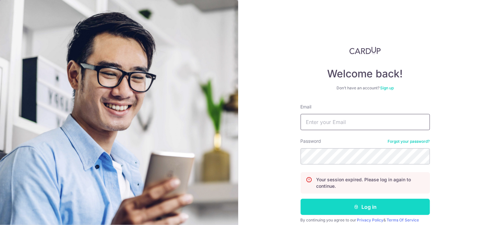
type input "[EMAIL_ADDRESS][DOMAIN_NAME]"
click at [368, 206] on button "Log in" at bounding box center [365, 207] width 129 height 16
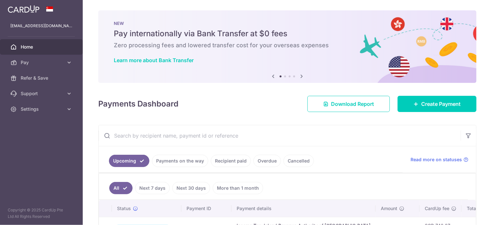
scroll to position [65, 0]
